Goal: Use online tool/utility

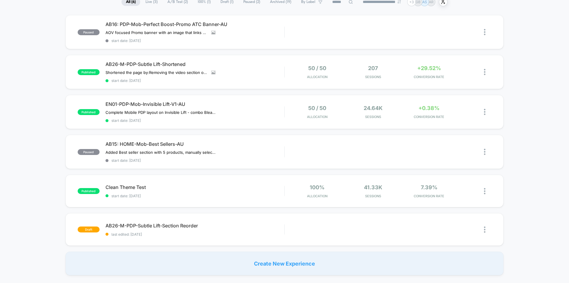
scroll to position [50, 0]
click at [179, 229] on div "AB26-M-PDP-Subtle Lift-Section Reorder Click to edit experience details Click t…" at bounding box center [194, 230] width 179 height 14
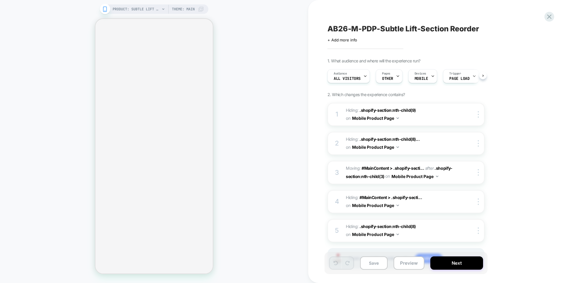
scroll to position [0, 0]
select select "**********"
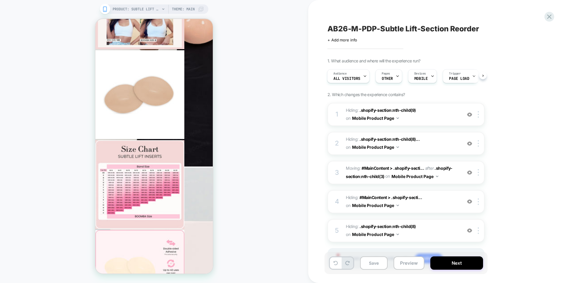
scroll to position [977, 0]
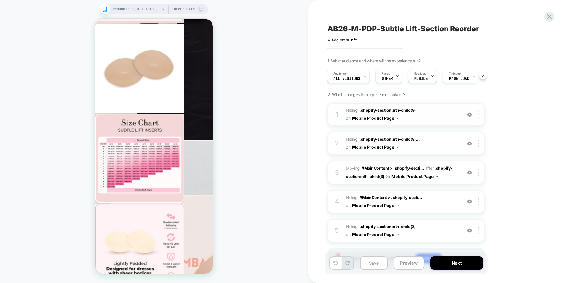
click at [477, 114] on img at bounding box center [477, 114] width 1 height 7
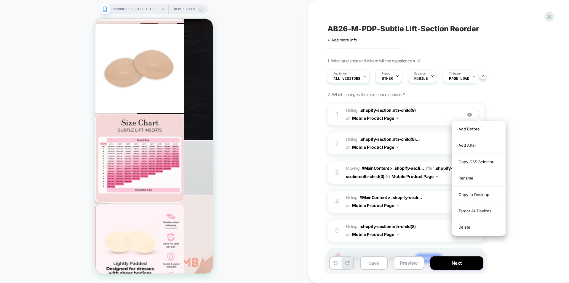
click at [511, 106] on div "1. What audience and where will the experience run? Audience All Visitors Pages…" at bounding box center [435, 171] width 216 height 226
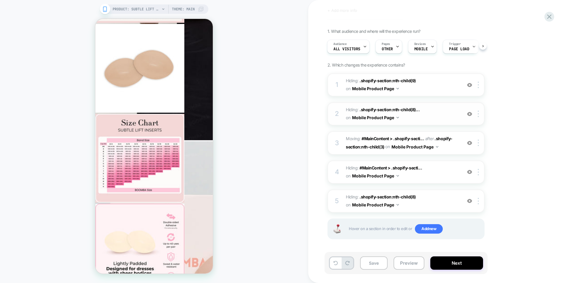
scroll to position [30, 0]
